Goal: Task Accomplishment & Management: Complete application form

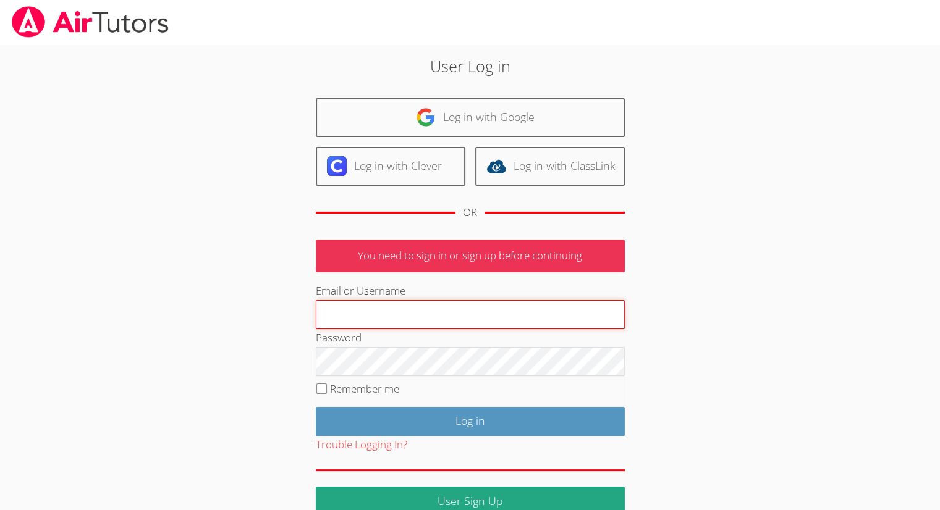
type input "jepillar@bellsouth.net"
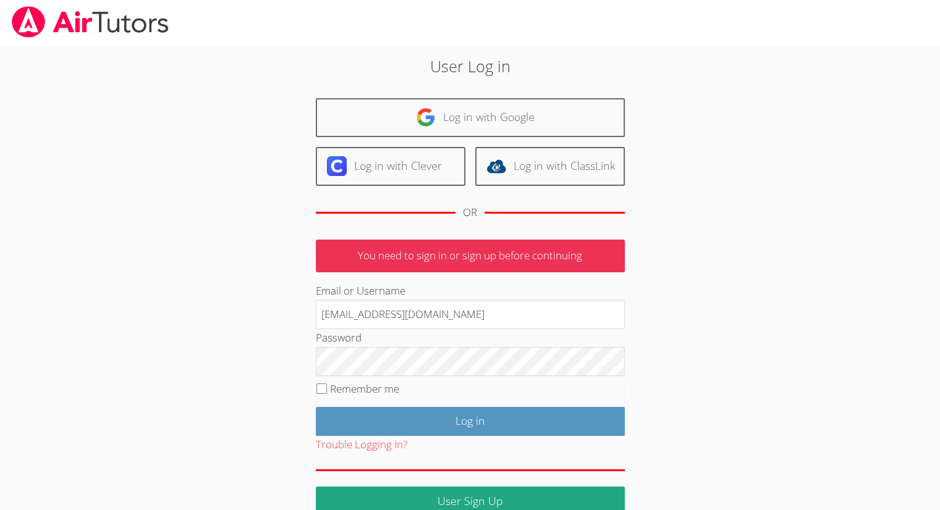
click at [543, 424] on input "Log in" at bounding box center [470, 421] width 309 height 29
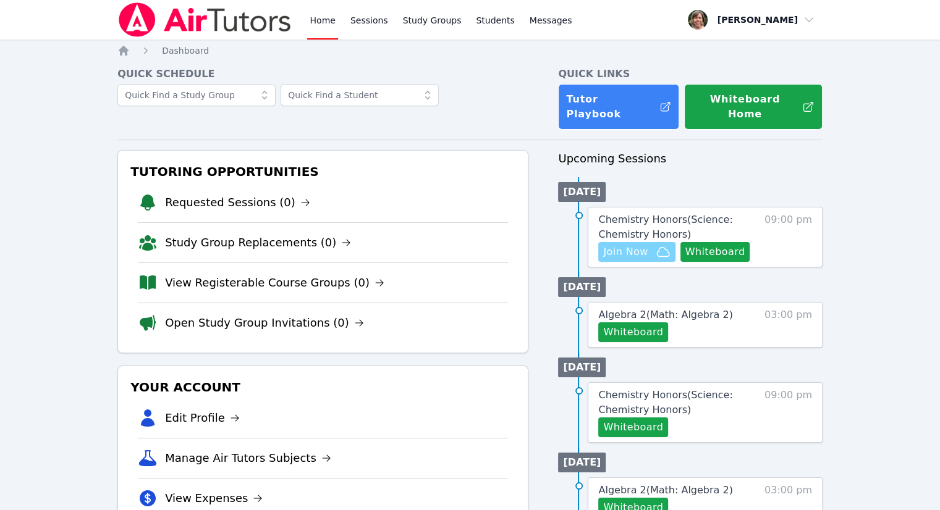
click at [635, 245] on span "Join Now" at bounding box center [625, 252] width 44 height 15
click at [707, 243] on button "Whiteboard" at bounding box center [715, 252] width 70 height 20
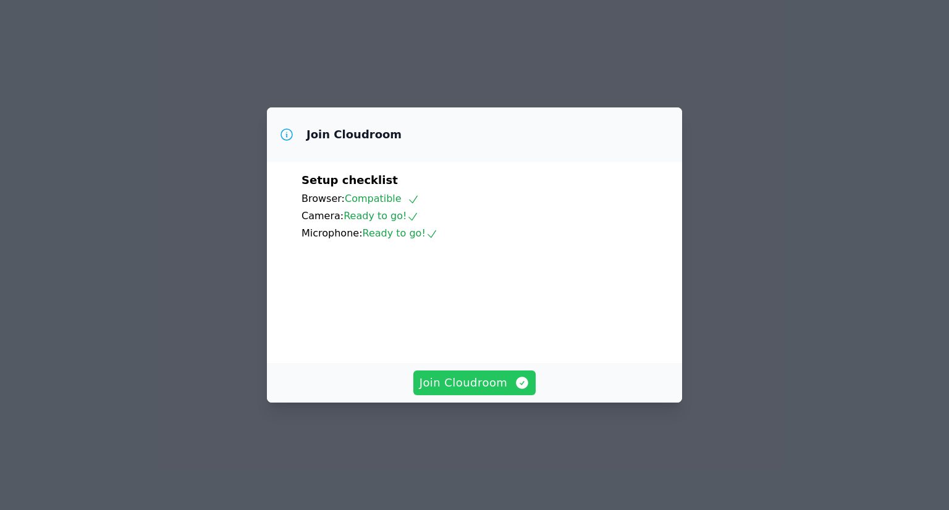
click at [490, 392] on span "Join Cloudroom" at bounding box center [475, 382] width 111 height 17
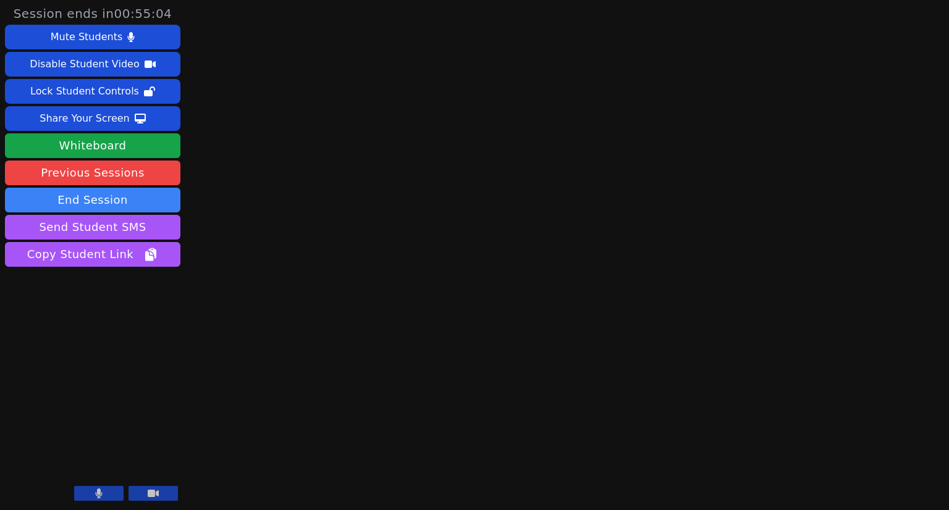
click at [111, 494] on button at bounding box center [98, 493] width 49 height 15
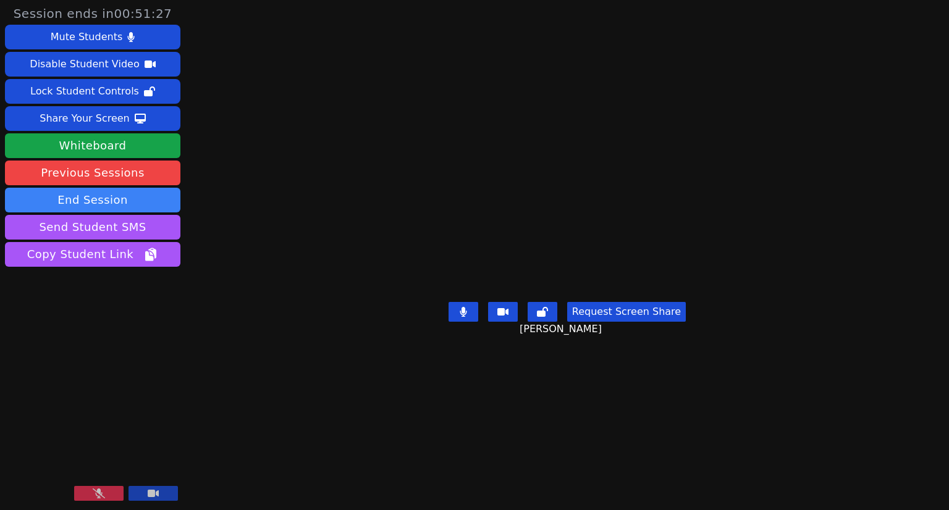
click at [112, 491] on button at bounding box center [98, 493] width 49 height 15
click at [95, 138] on button "Whiteboard" at bounding box center [92, 145] width 175 height 25
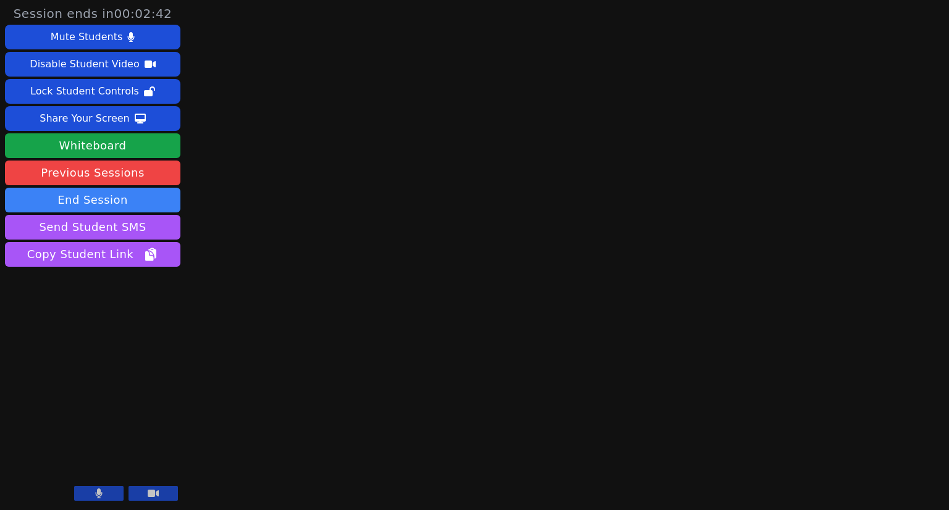
click at [108, 496] on button at bounding box center [98, 493] width 49 height 15
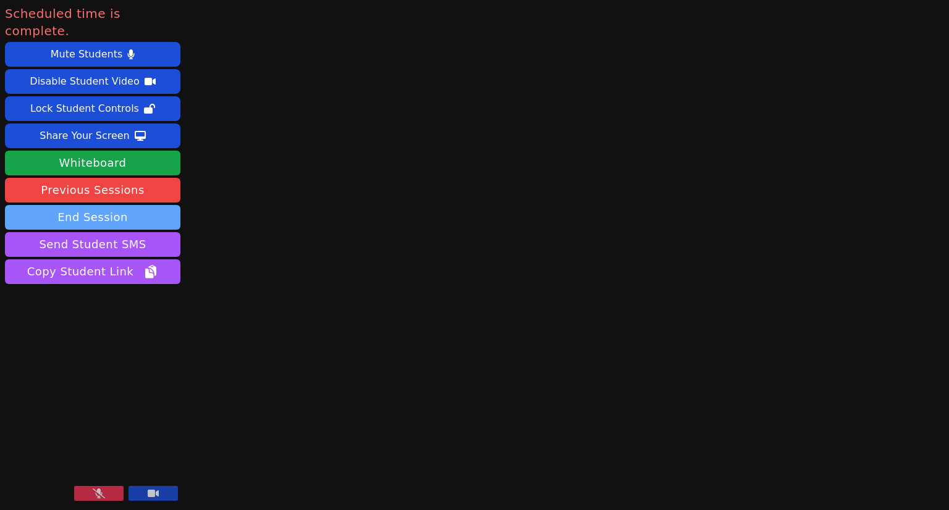
click at [128, 205] on button "End Session" at bounding box center [92, 217] width 175 height 25
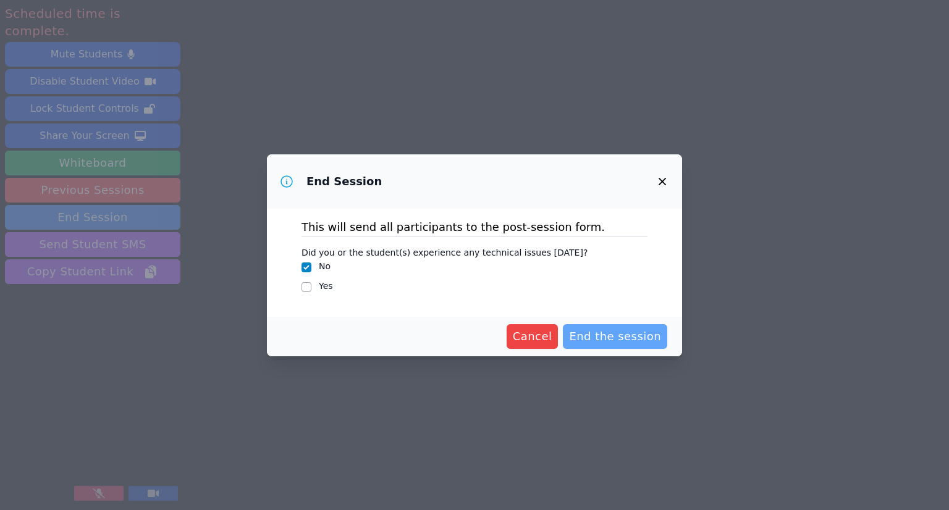
click at [586, 331] on span "End the session" at bounding box center [615, 336] width 92 height 17
click at [528, 340] on span "Cancel" at bounding box center [513, 336] width 40 height 17
click at [664, 181] on icon "button" at bounding box center [662, 181] width 15 height 15
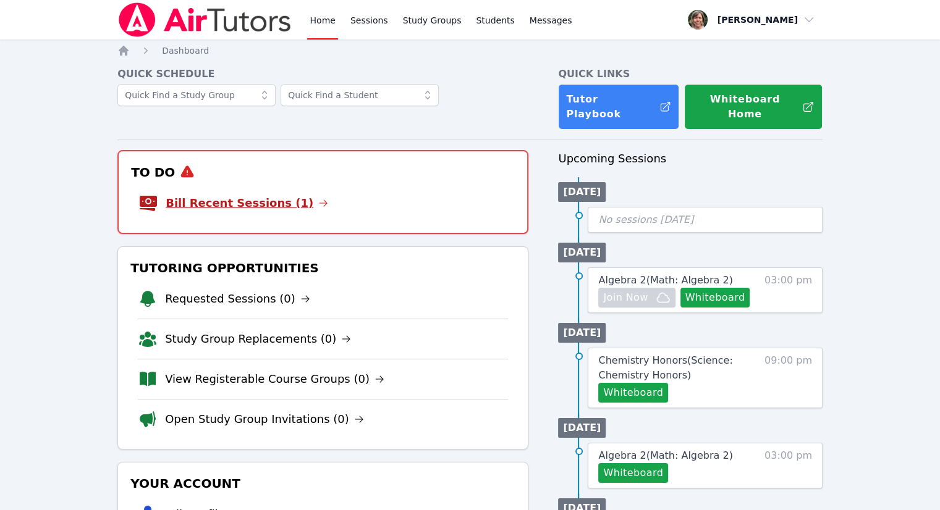
click at [248, 195] on link "Bill Recent Sessions (1)" at bounding box center [247, 203] width 163 height 17
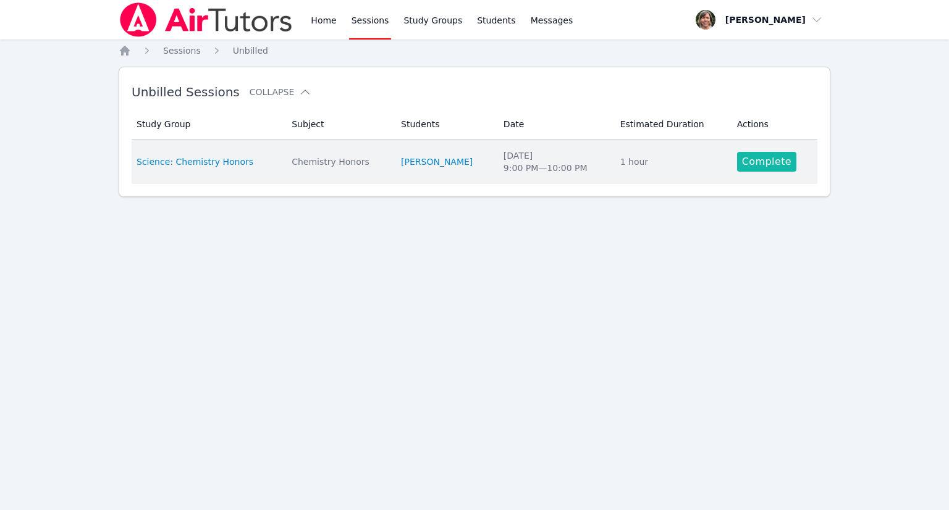
click at [766, 159] on link "Complete" at bounding box center [766, 162] width 59 height 20
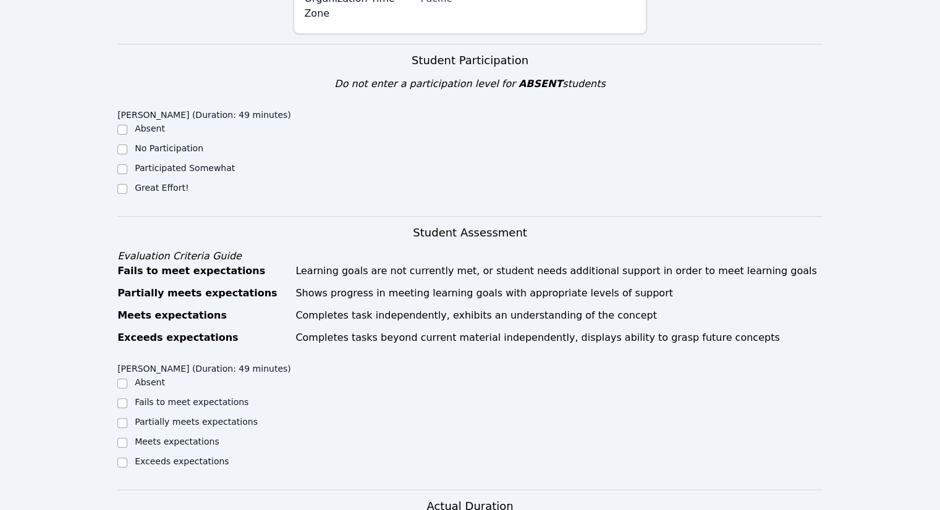
scroll to position [247, 0]
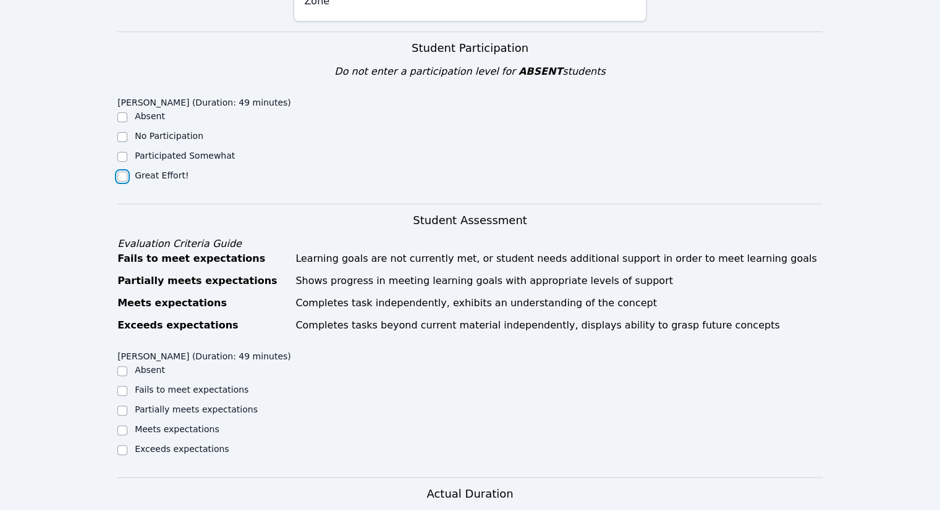
click at [119, 172] on input "Great Effort!" at bounding box center [122, 177] width 10 height 10
checkbox input "true"
click at [124, 445] on input "Exceeds expectations" at bounding box center [122, 450] width 10 height 10
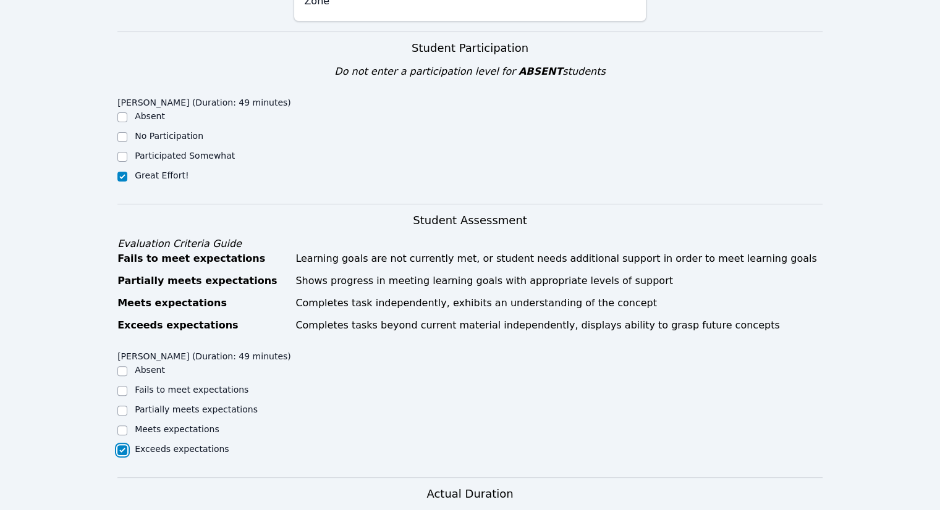
click at [124, 445] on input "Exceeds expectations" at bounding box center [122, 450] width 10 height 10
checkbox input "true"
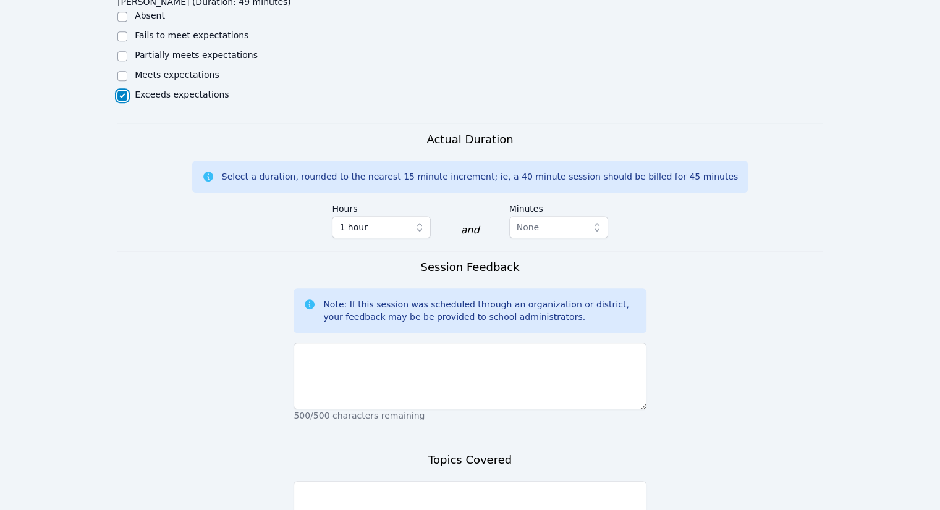
scroll to position [618, 0]
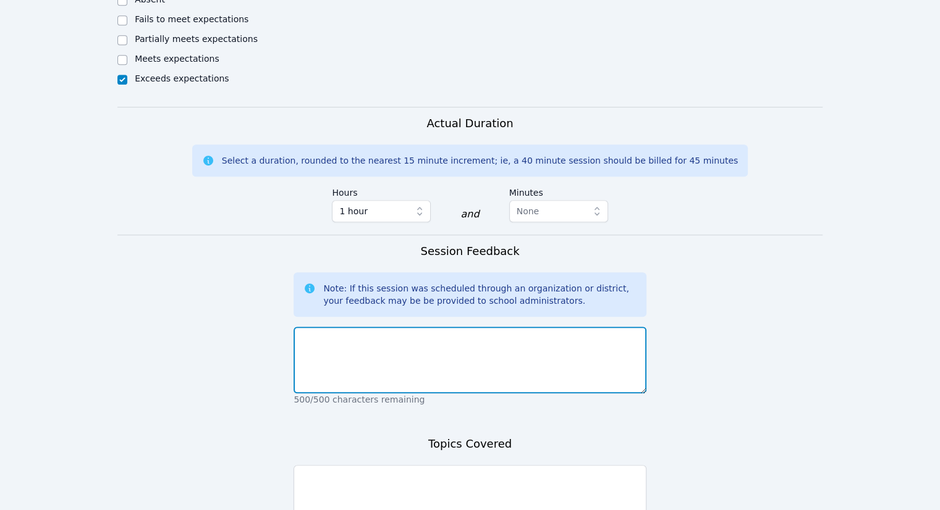
click at [379, 332] on textarea at bounding box center [469, 360] width 352 height 67
type textarea "t"
type textarea "Travis is a great student, he comes to our sessions with topics he wants to cov…"
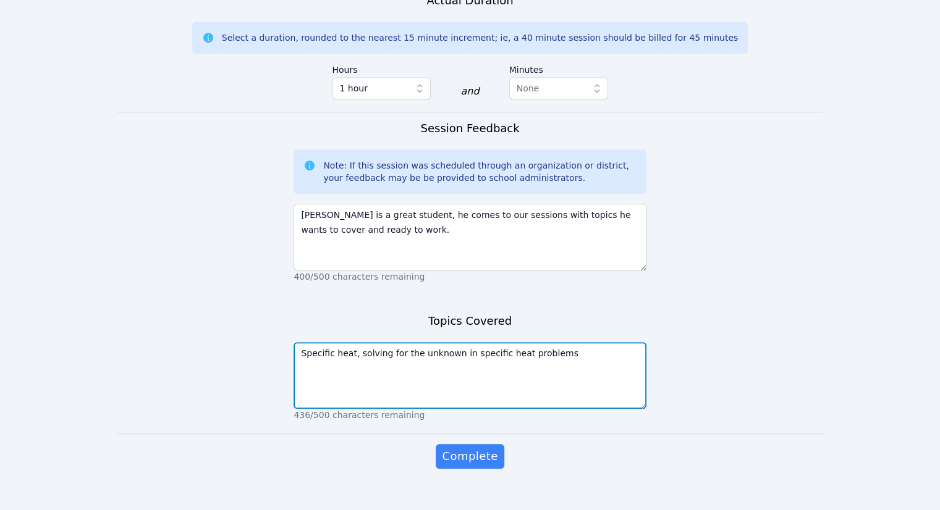
scroll to position [746, 0]
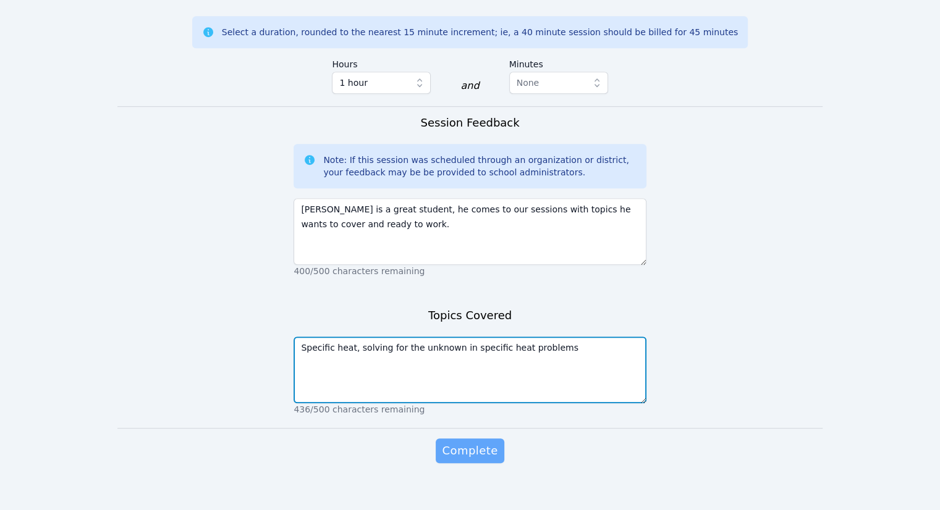
type textarea "Specific heat, solving for the unknown in specific heat problems"
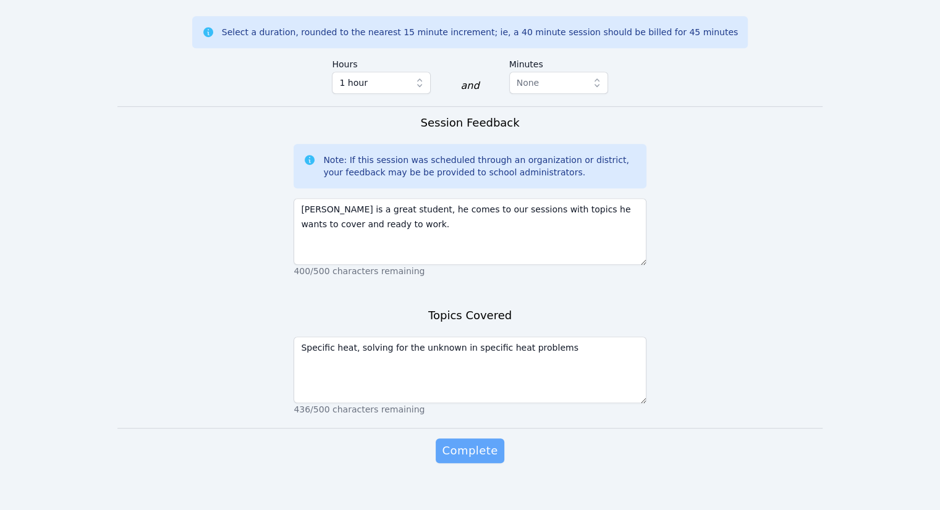
click at [457, 442] on span "Complete" at bounding box center [470, 450] width 56 height 17
